Goal: Information Seeking & Learning: Learn about a topic

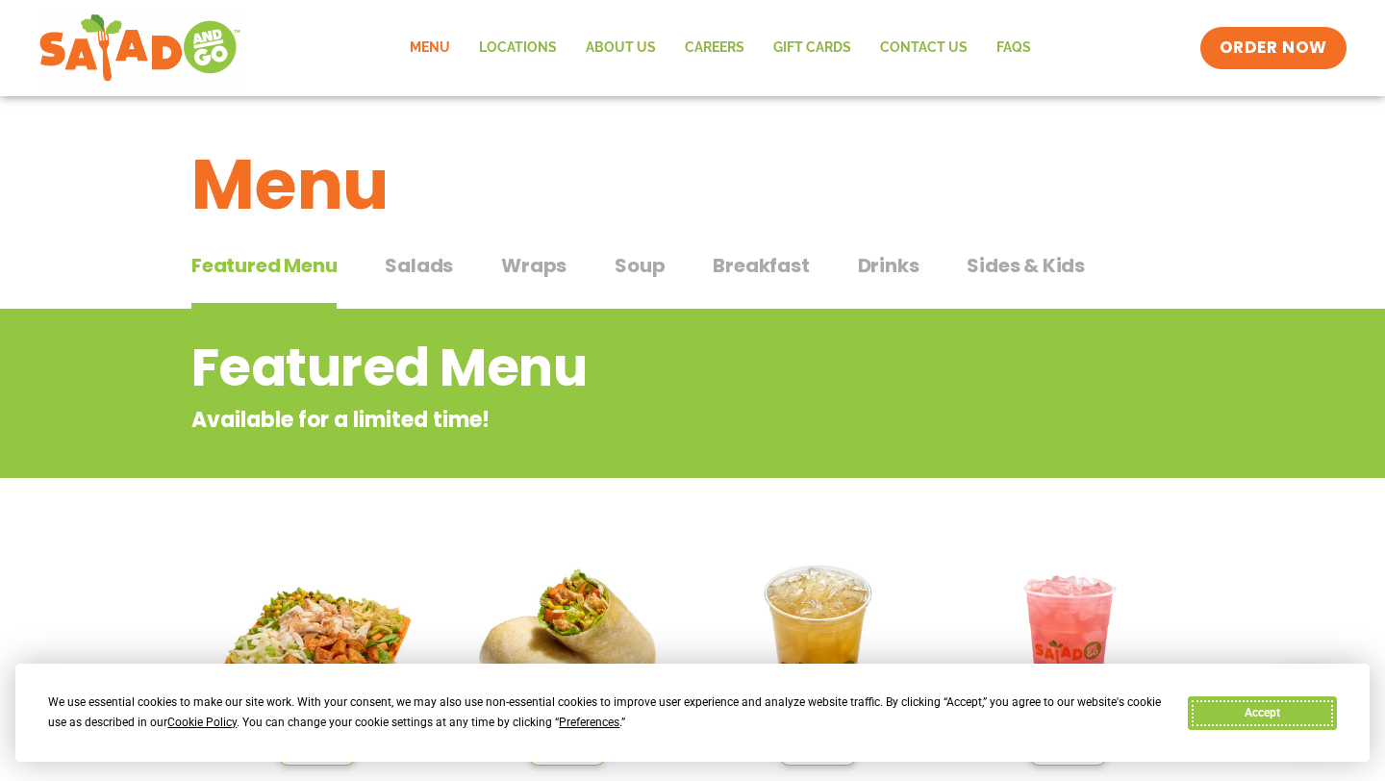
click at [1258, 712] on button "Accept" at bounding box center [1262, 713] width 148 height 34
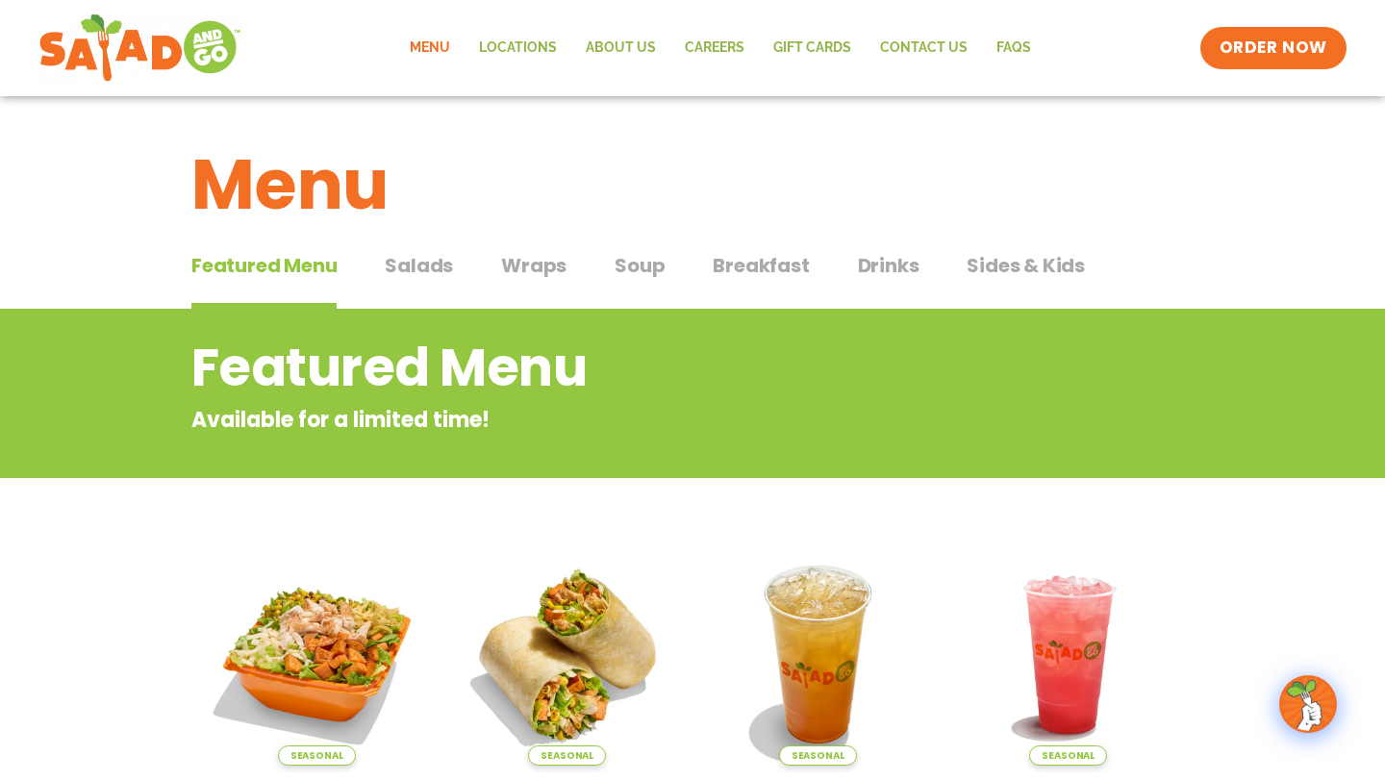
click at [422, 265] on span "Salads" at bounding box center [419, 265] width 68 height 29
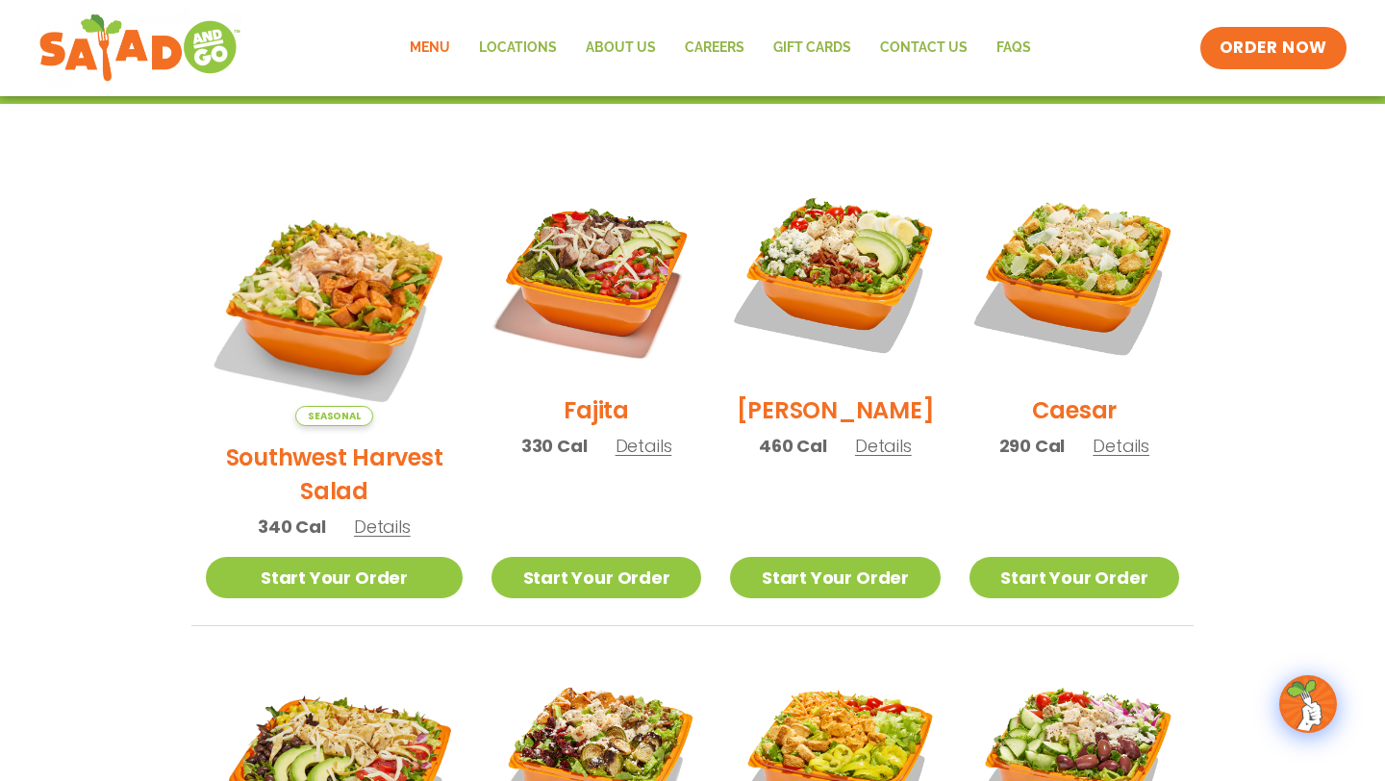
scroll to position [356, 0]
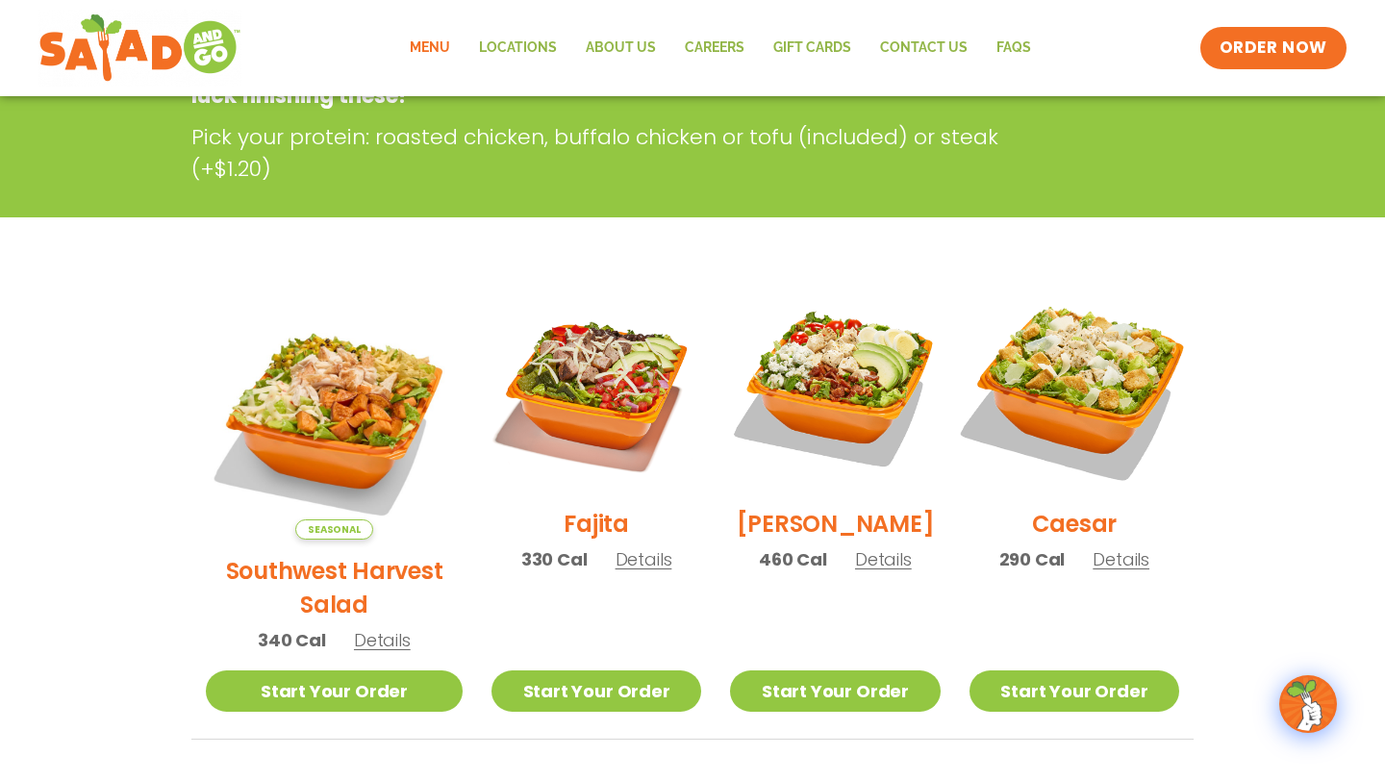
click at [1081, 419] on img at bounding box center [1074, 388] width 246 height 246
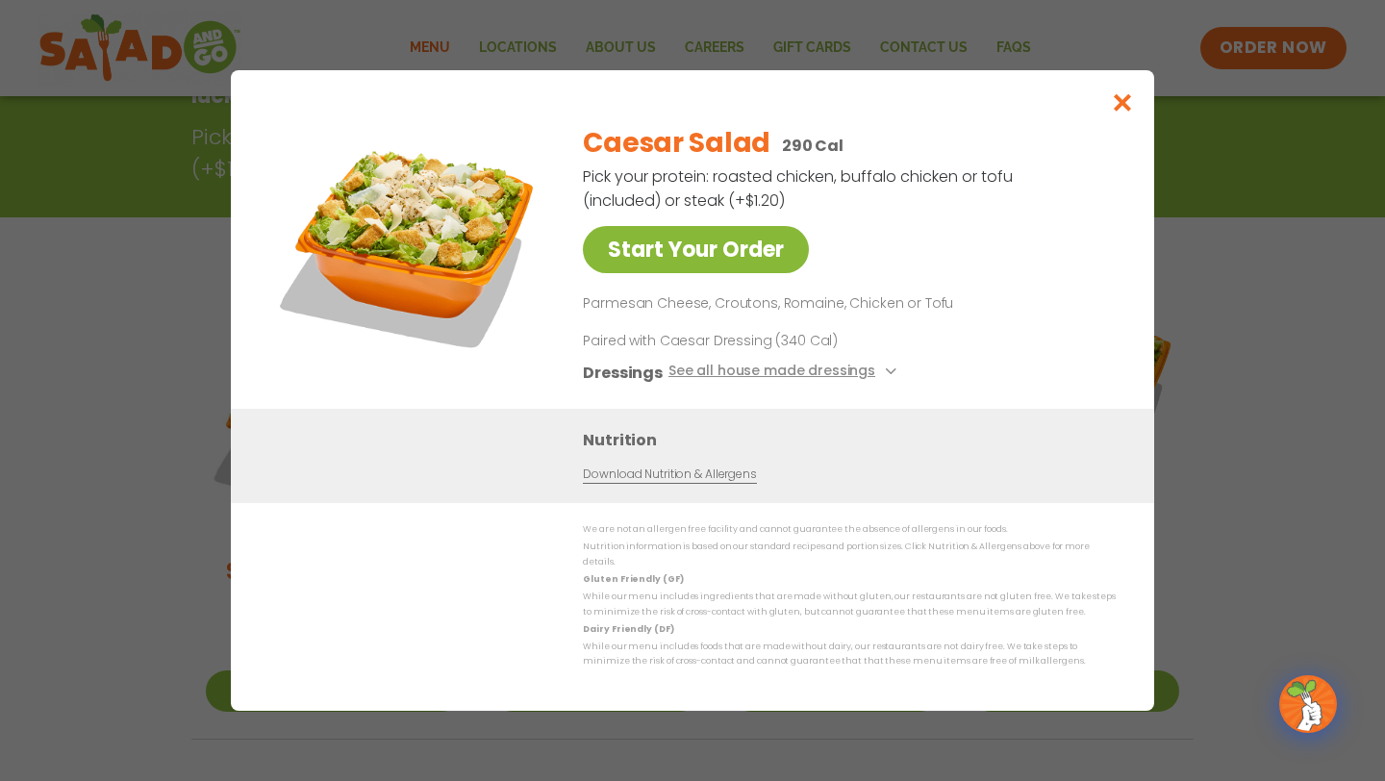
click at [724, 249] on link "Start Your Order" at bounding box center [696, 249] width 226 height 47
click at [1122, 113] on icon "Close modal" at bounding box center [1123, 102] width 24 height 20
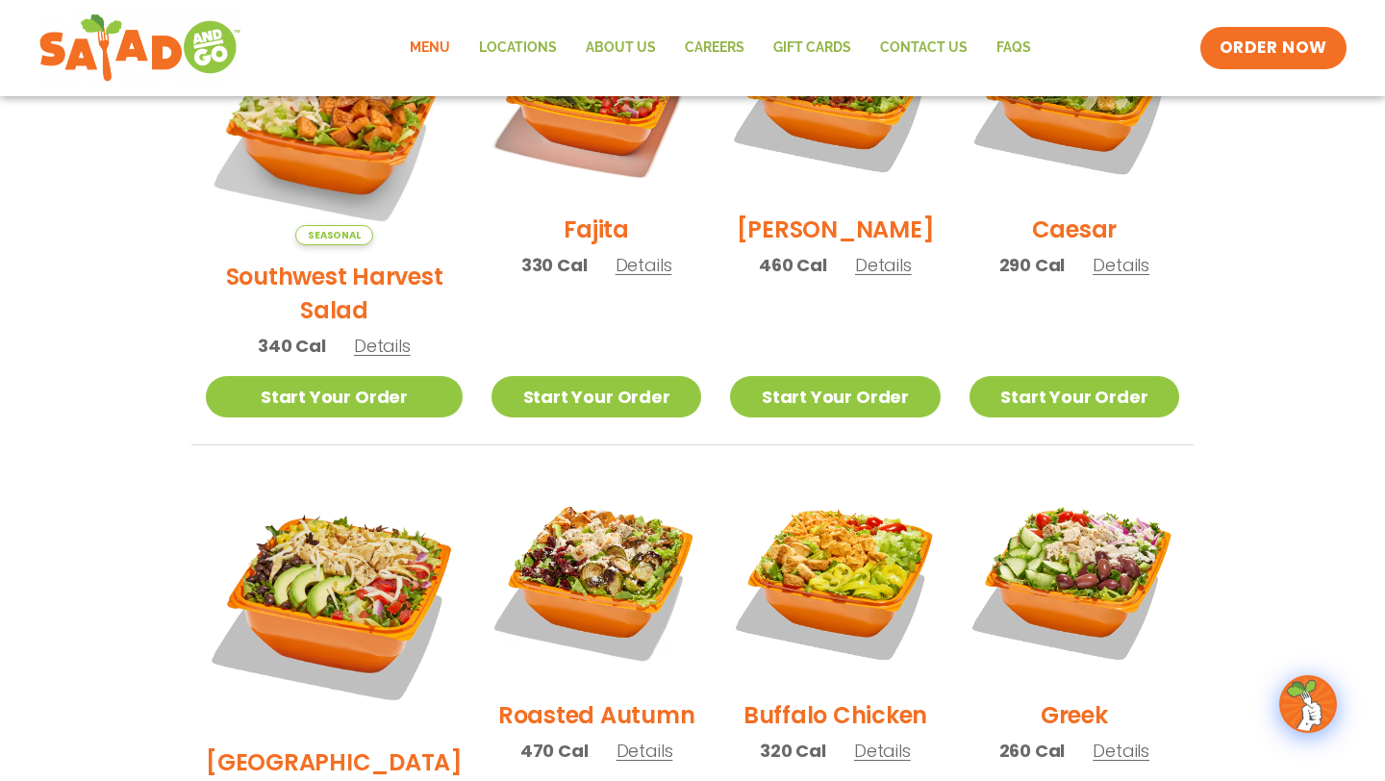
scroll to position [690, 0]
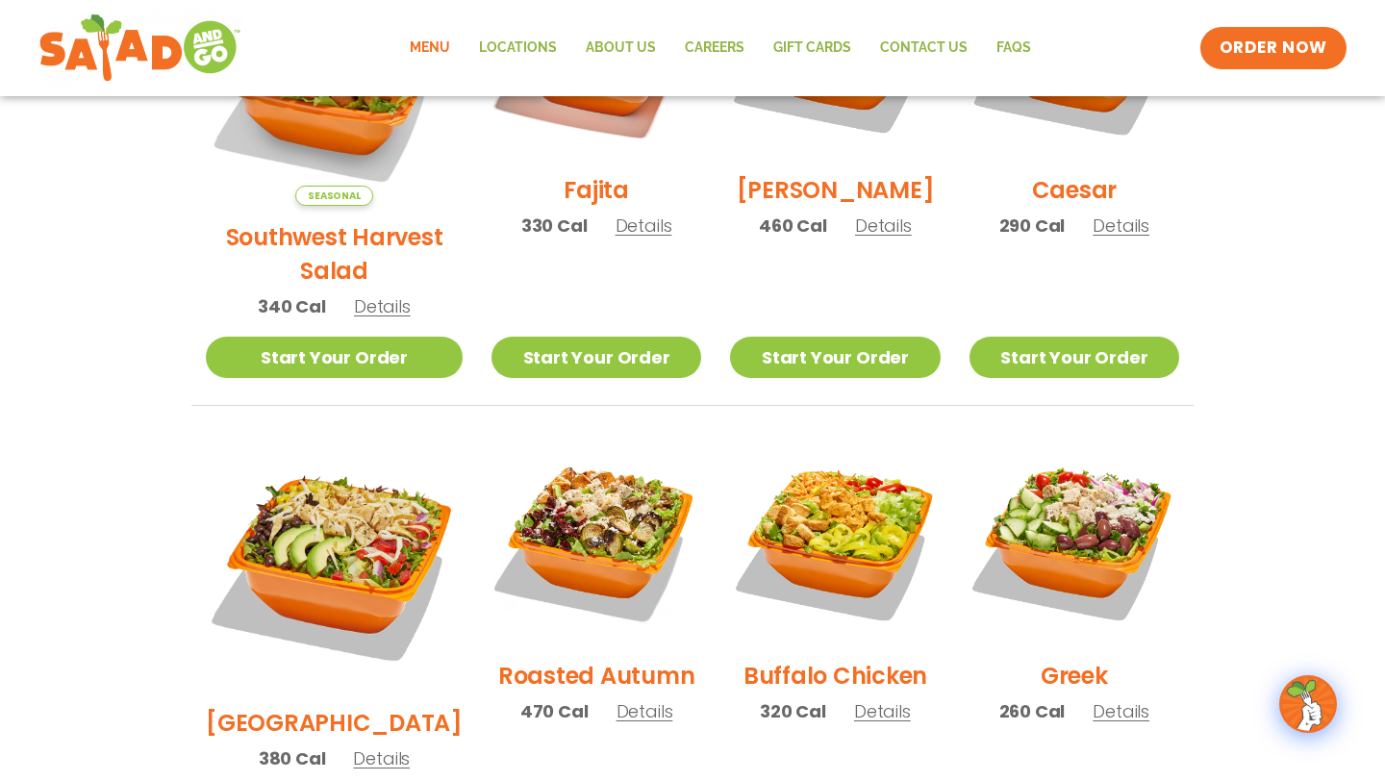
click at [1113, 238] on span "Details" at bounding box center [1121, 226] width 57 height 24
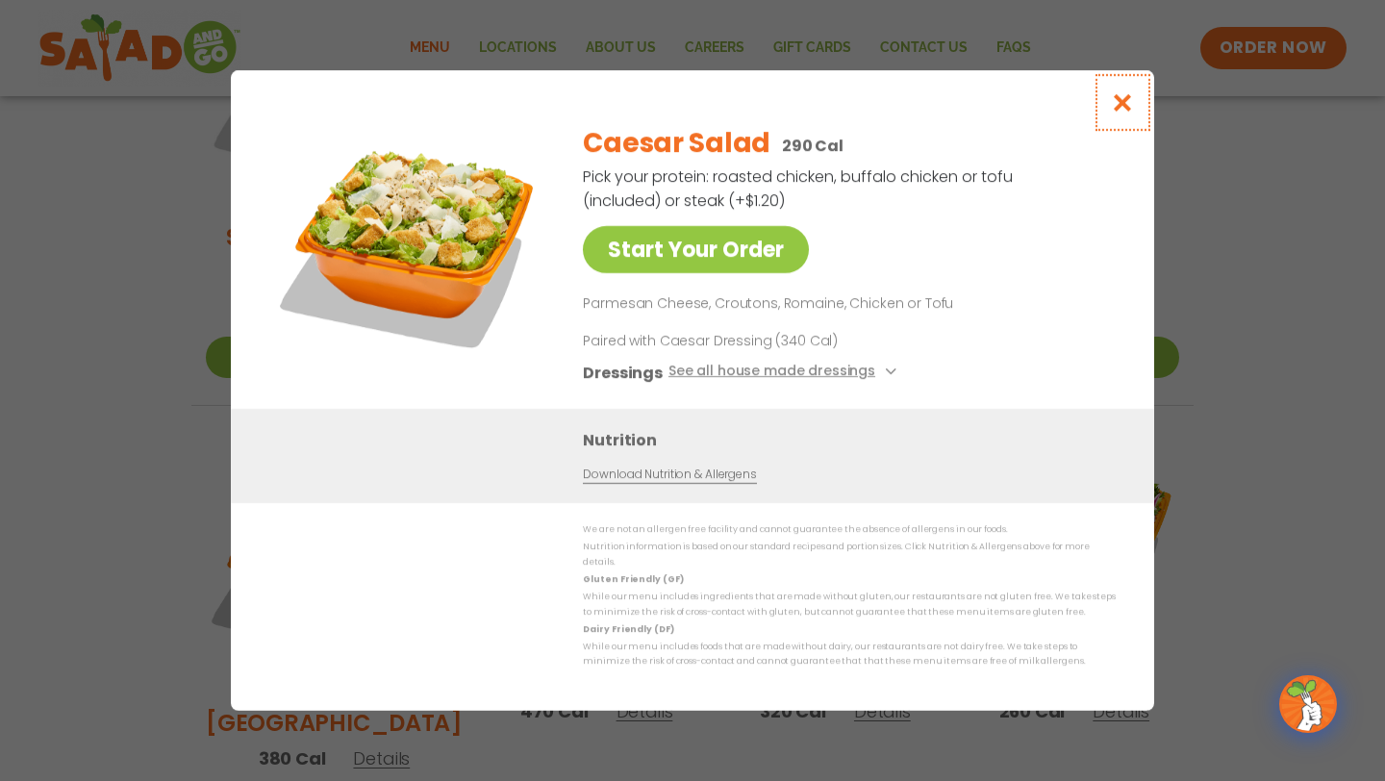
click at [1124, 122] on button "Close modal" at bounding box center [1123, 102] width 63 height 64
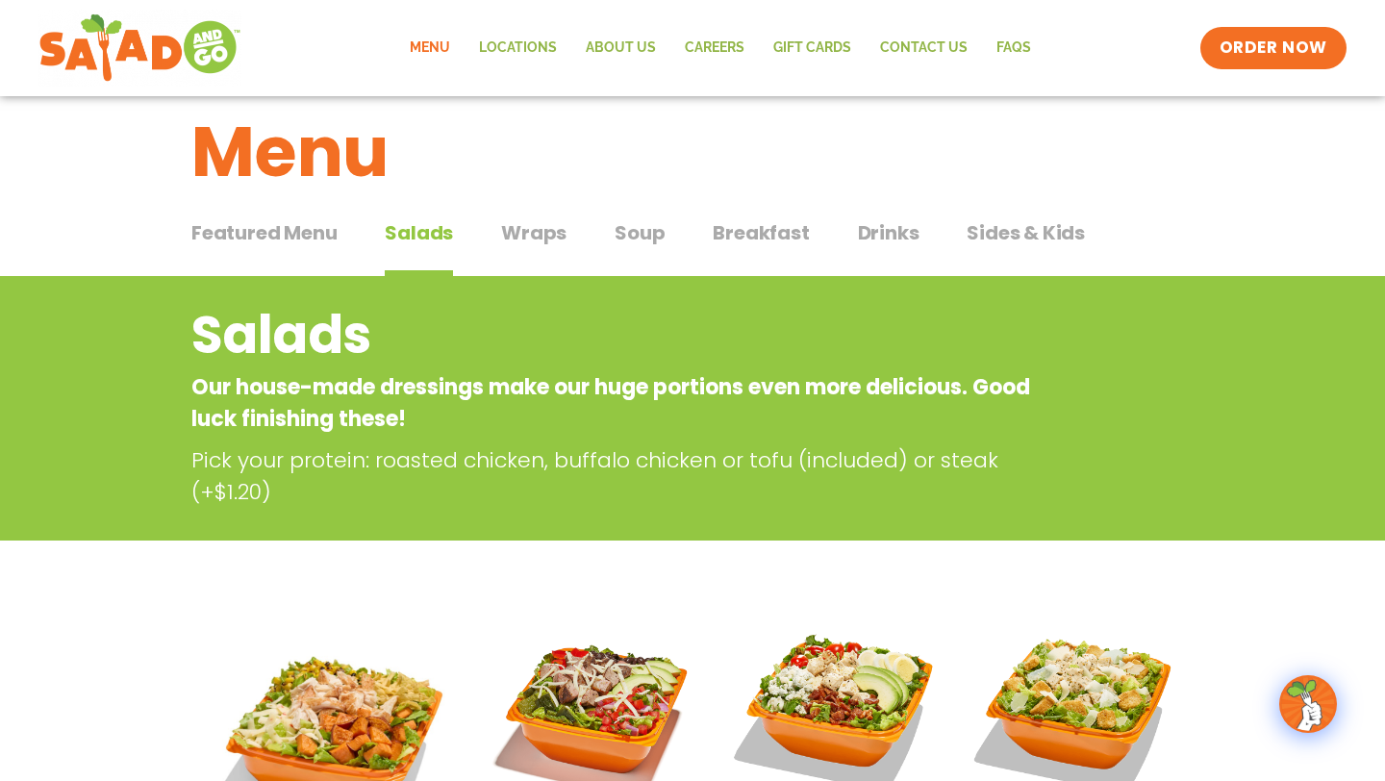
scroll to position [31, 0]
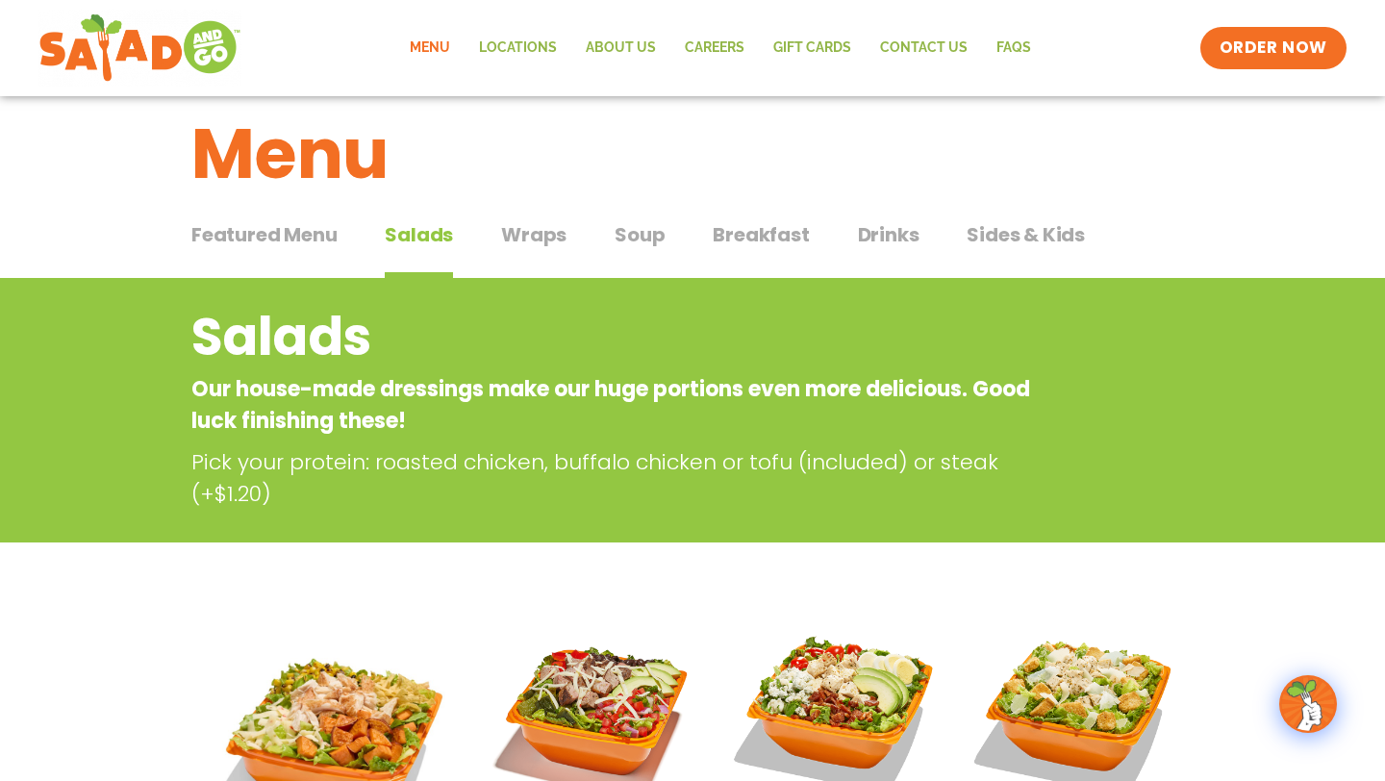
click at [550, 245] on span "Wraps" at bounding box center [533, 234] width 65 height 29
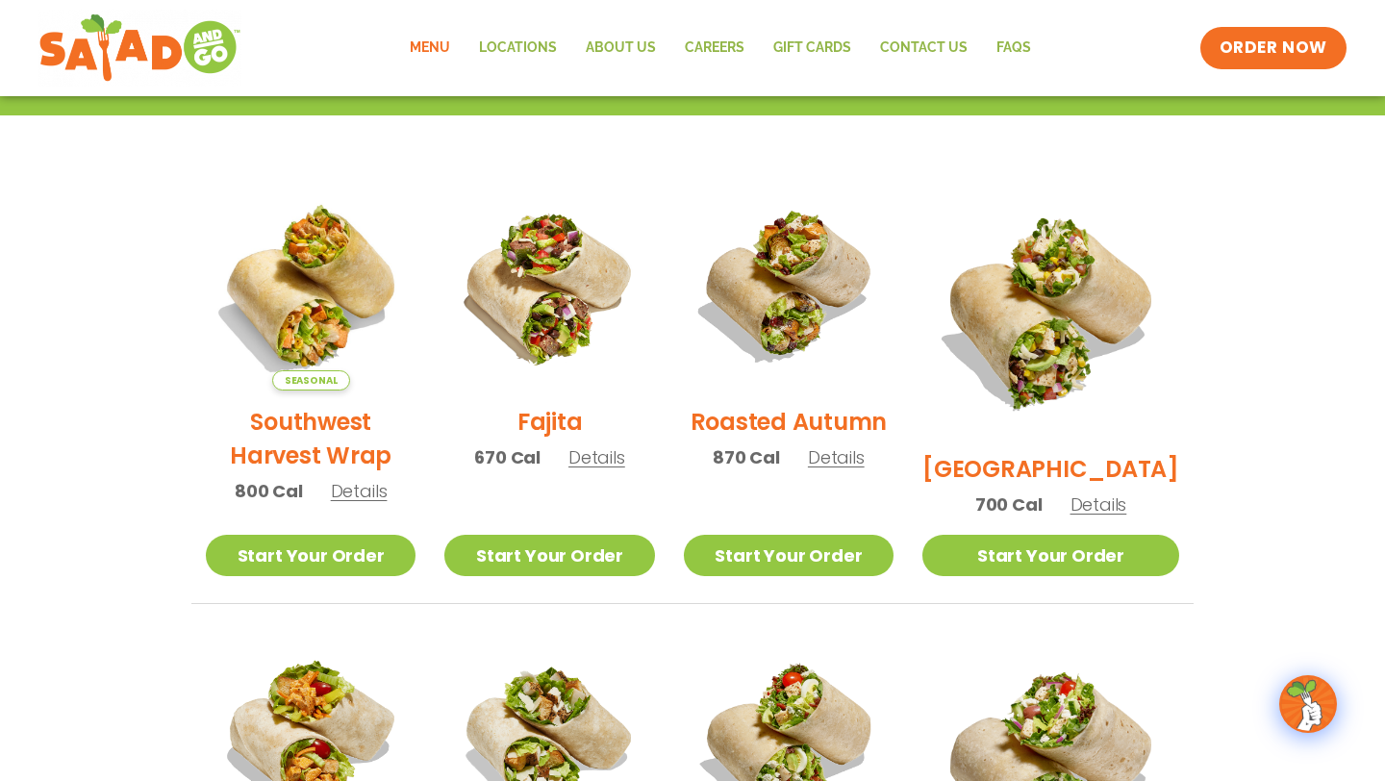
scroll to position [428, 0]
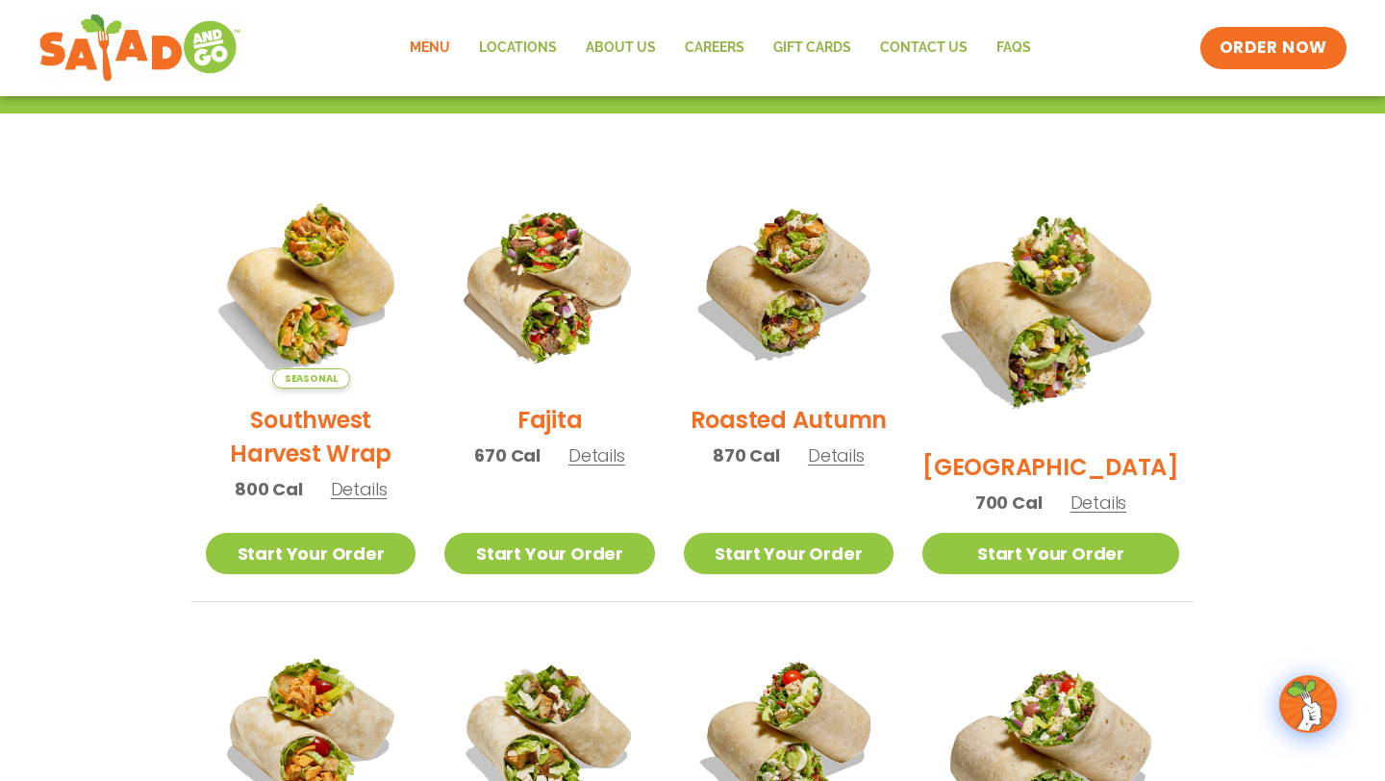
click at [439, 50] on link "Menu" at bounding box center [429, 48] width 69 height 44
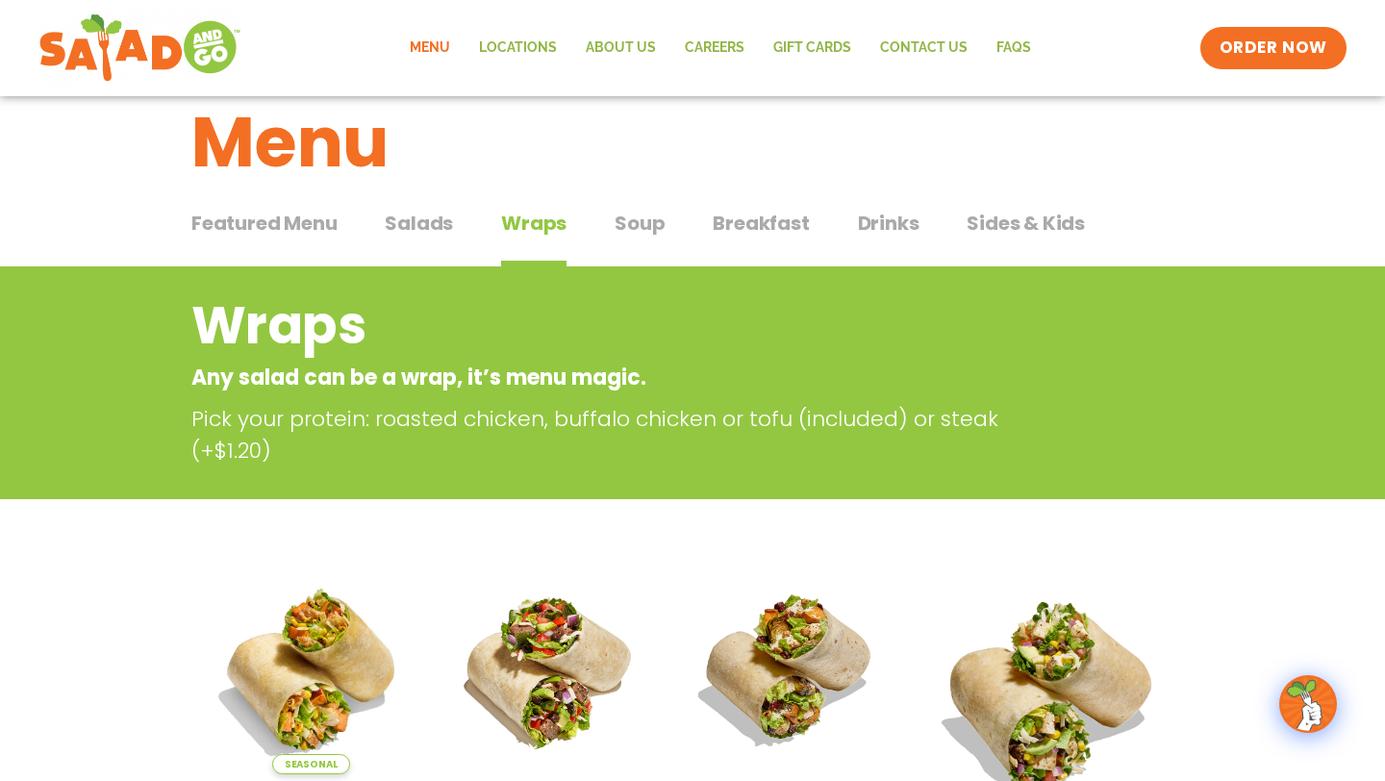
scroll to position [31, 0]
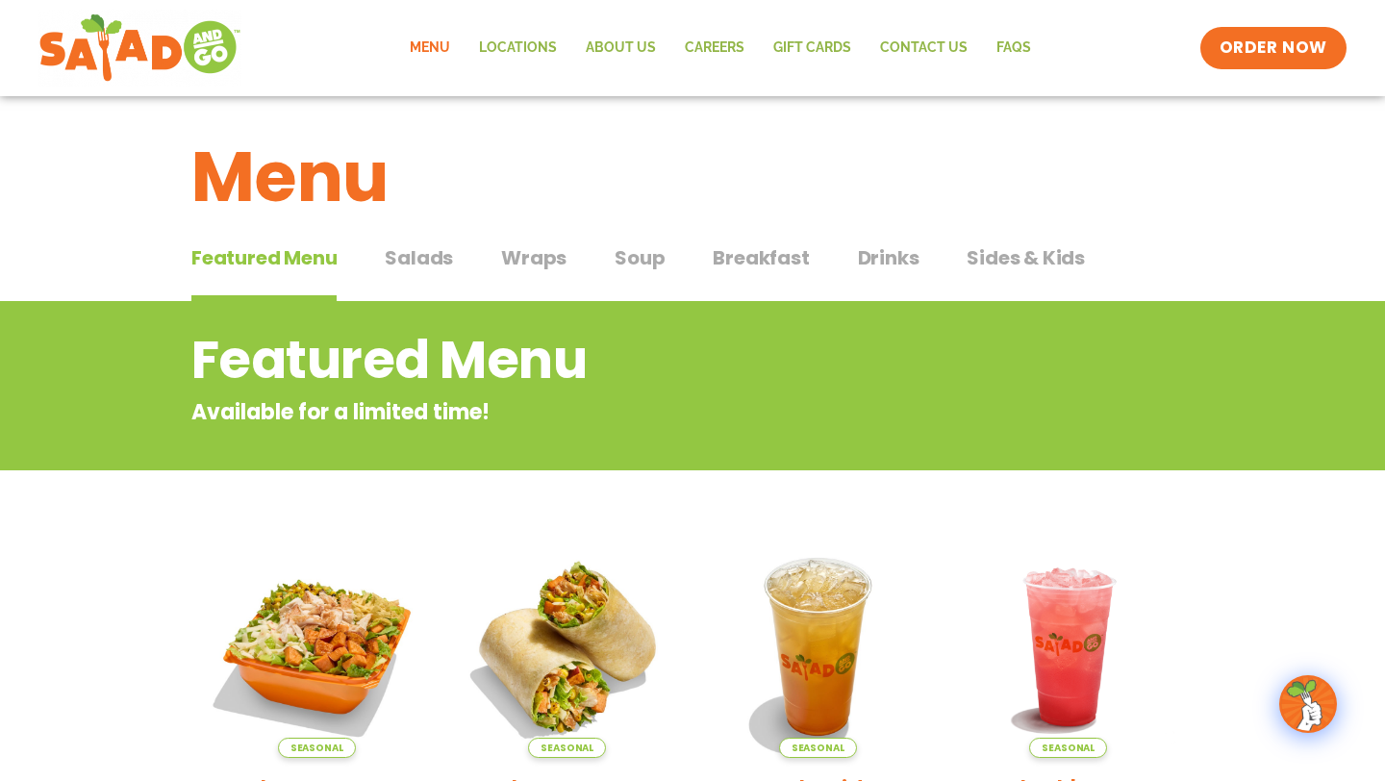
scroll to position [10, 0]
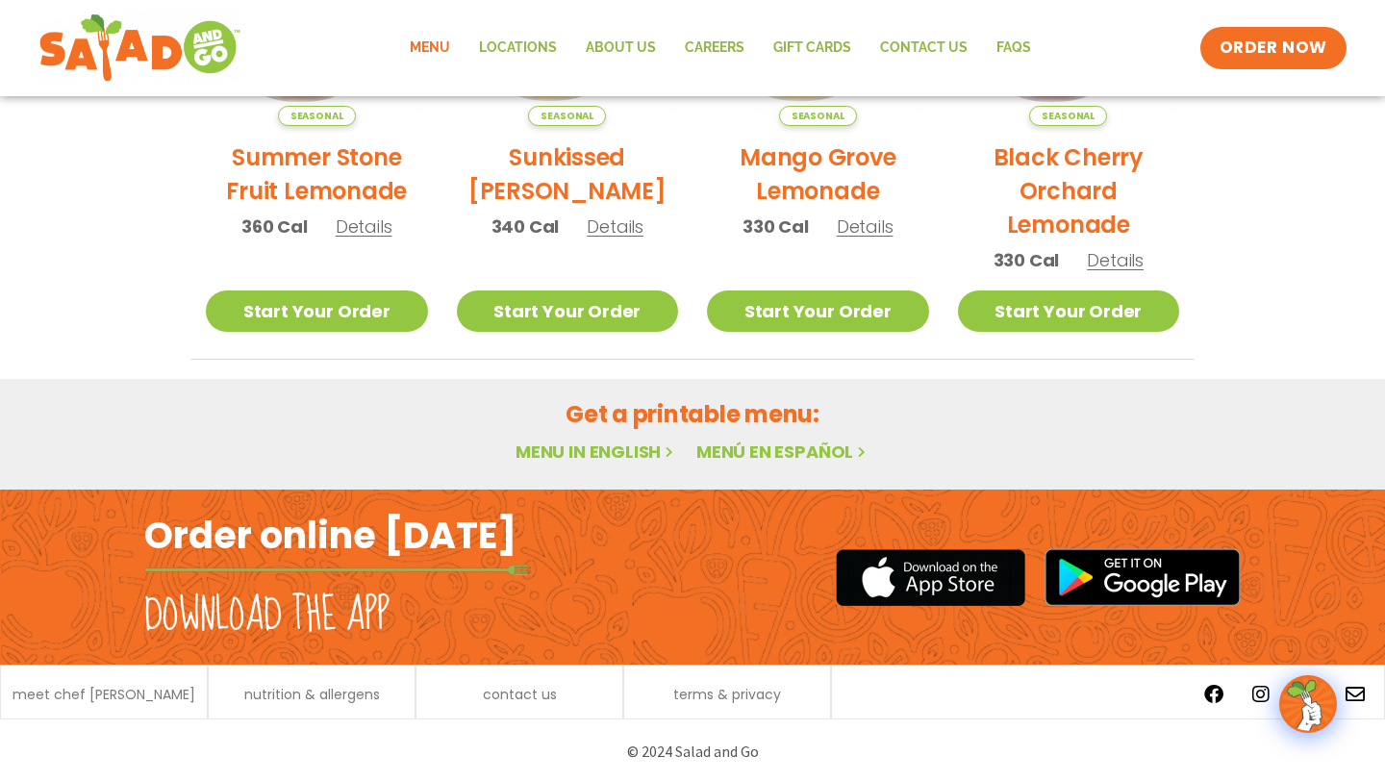
scroll to position [1126, 0]
